Goal: Find specific page/section: Find specific page/section

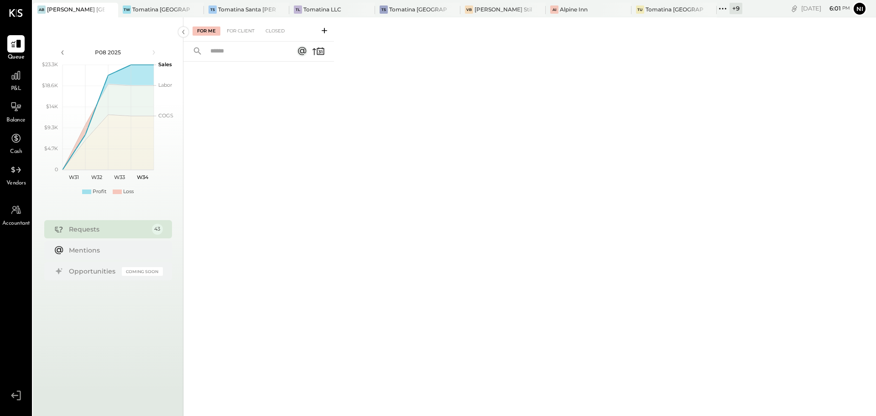
click at [725, 8] on icon at bounding box center [725, 8] width 1 height 1
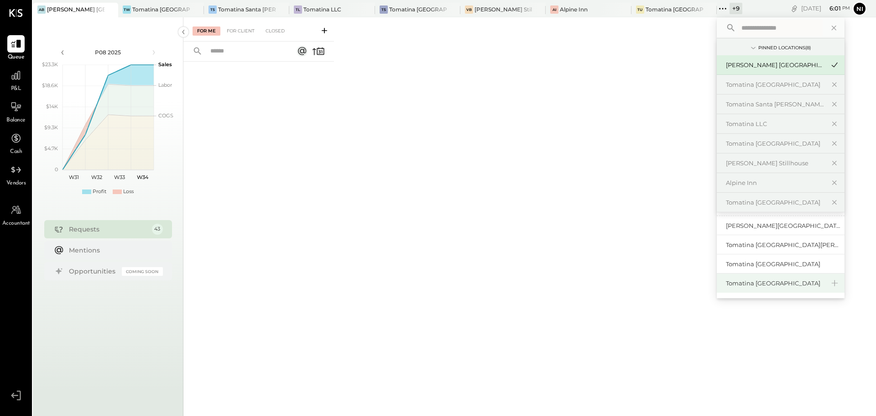
scroll to position [46, 0]
click at [752, 243] on div "[PERSON_NAME][GEOGRAPHIC_DATA]" at bounding box center [775, 241] width 99 height 9
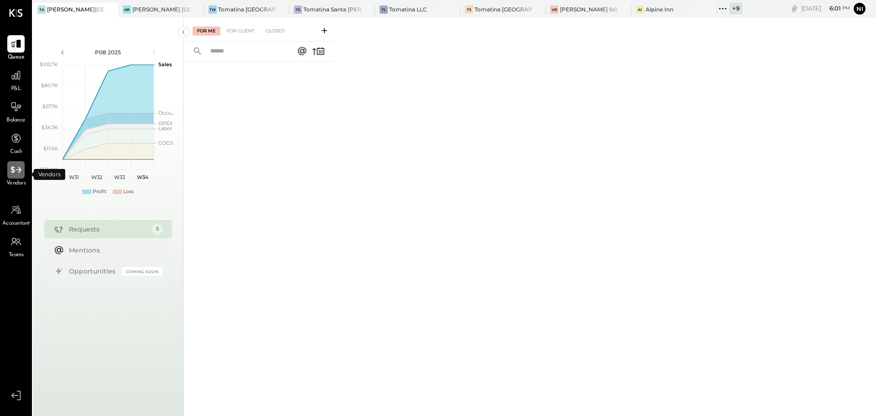
click at [16, 173] on icon at bounding box center [16, 170] width 12 height 12
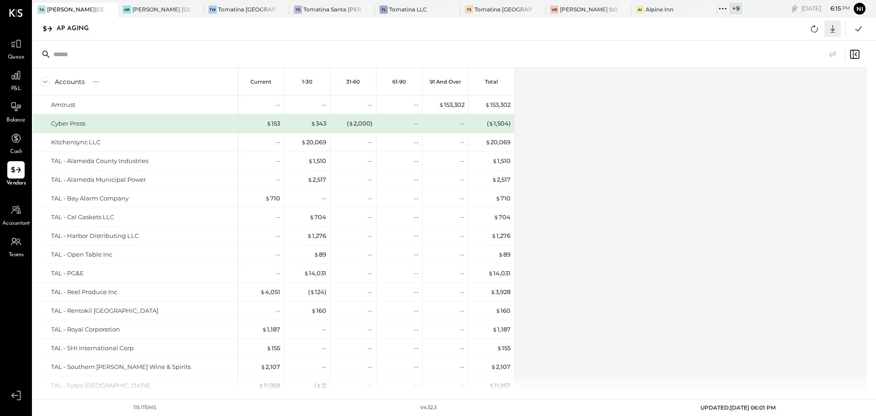
click at [831, 32] on icon at bounding box center [832, 29] width 5 height 8
click at [793, 82] on div "Excel" at bounding box center [804, 82] width 73 height 19
